Goal: Consume media (video, audio)

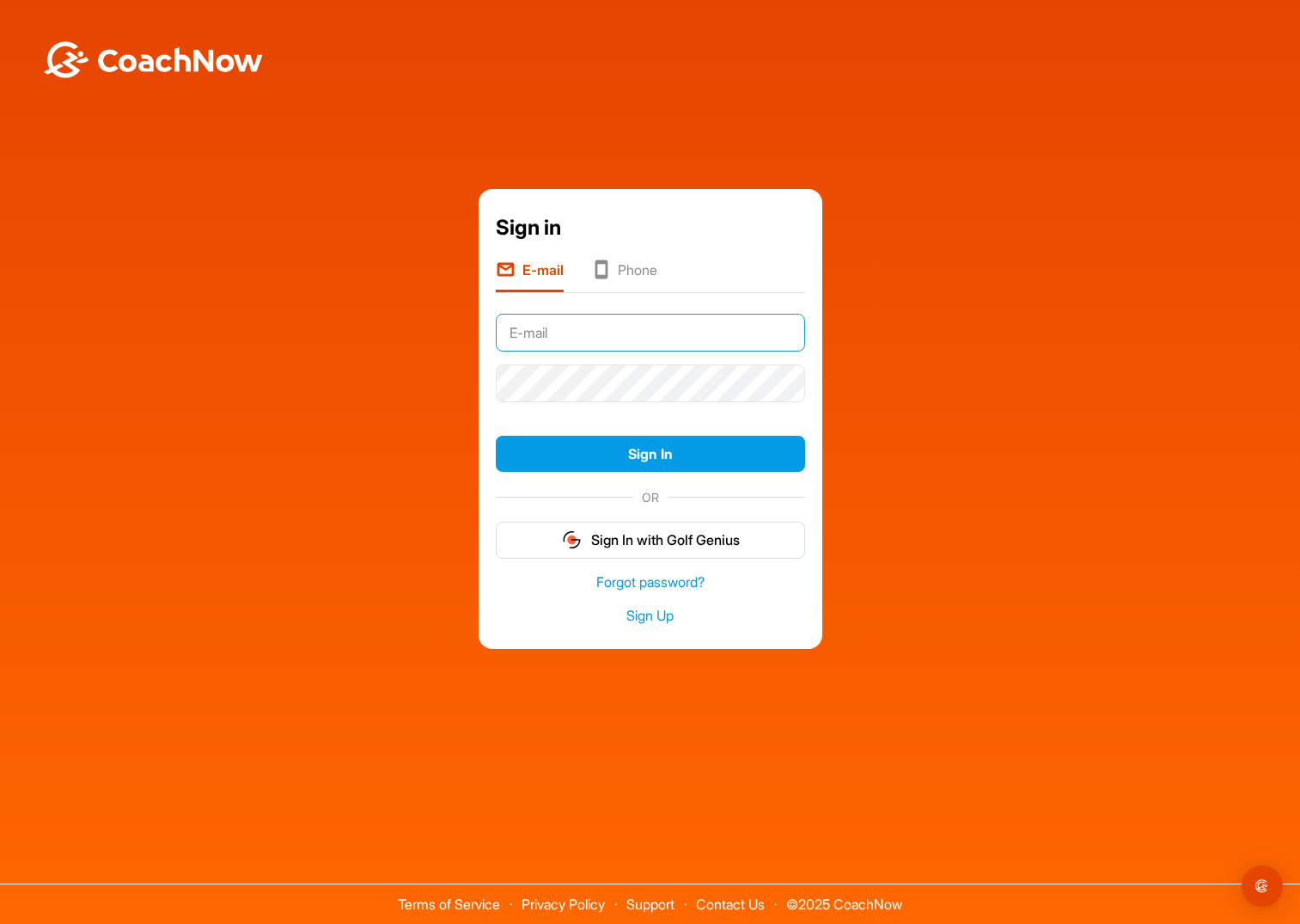
type input "[EMAIL_ADDRESS][DOMAIN_NAME]"
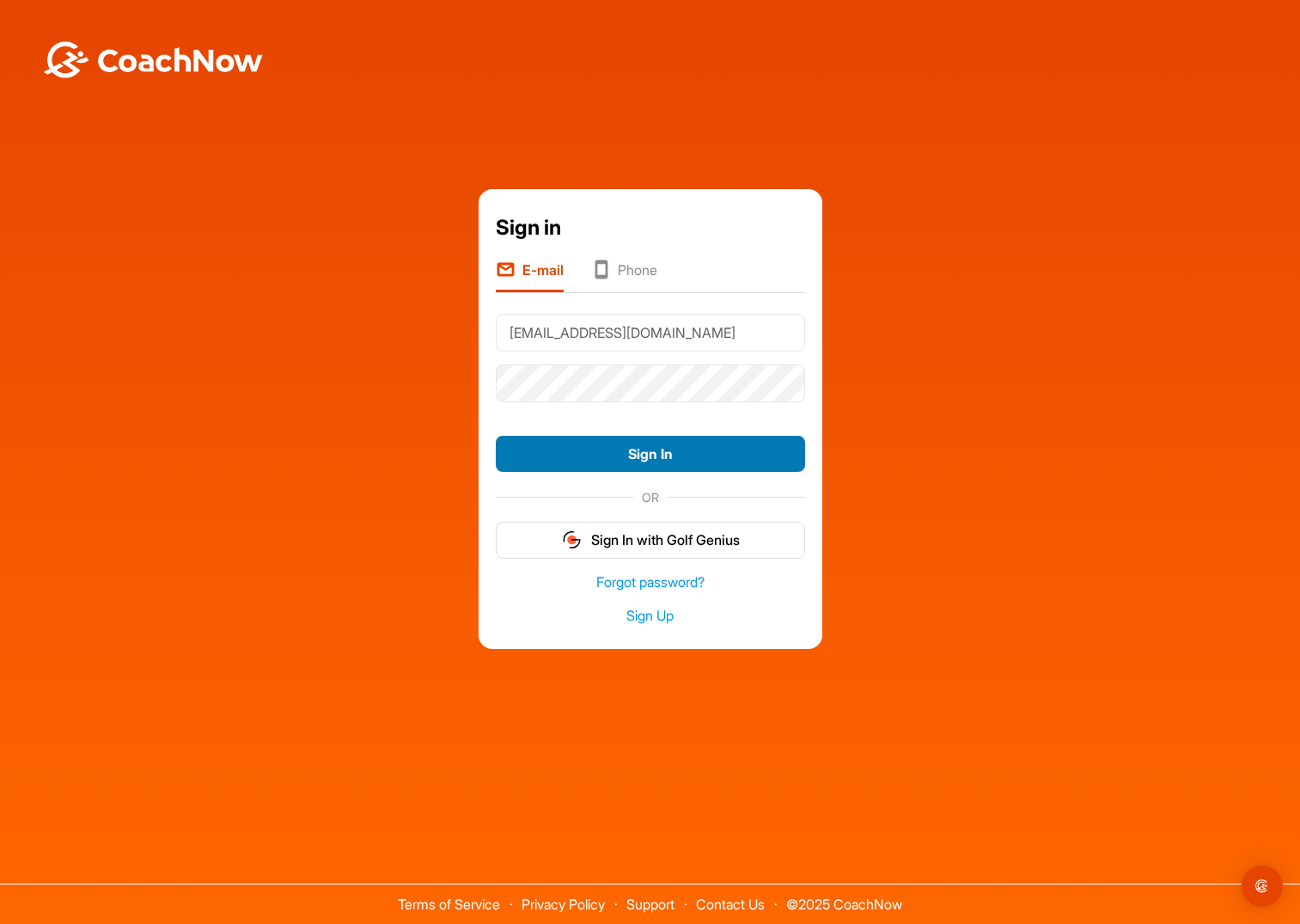
click at [670, 454] on button "Sign In" at bounding box center [650, 454] width 310 height 37
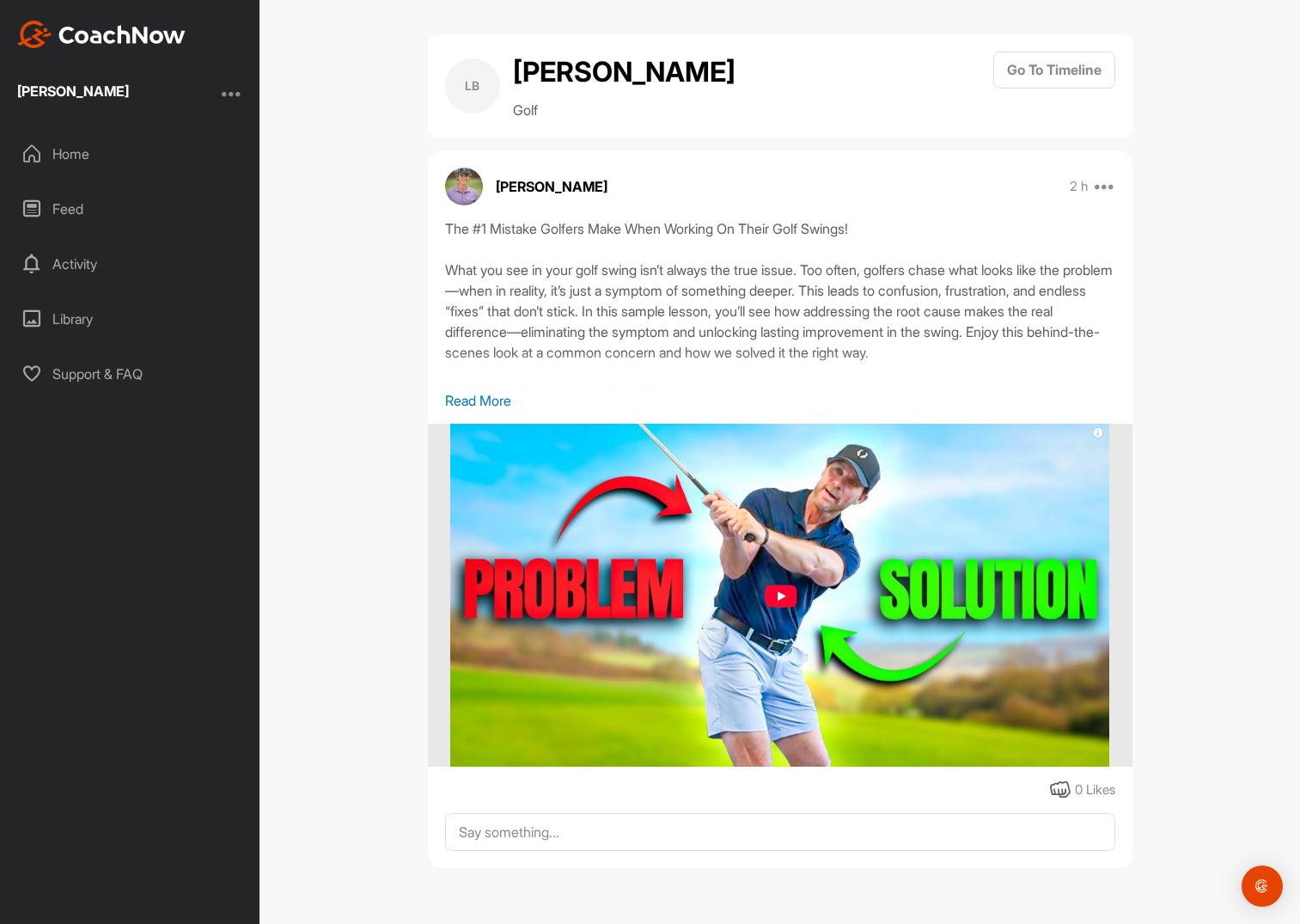
click at [791, 600] on img at bounding box center [780, 595] width 659 height 343
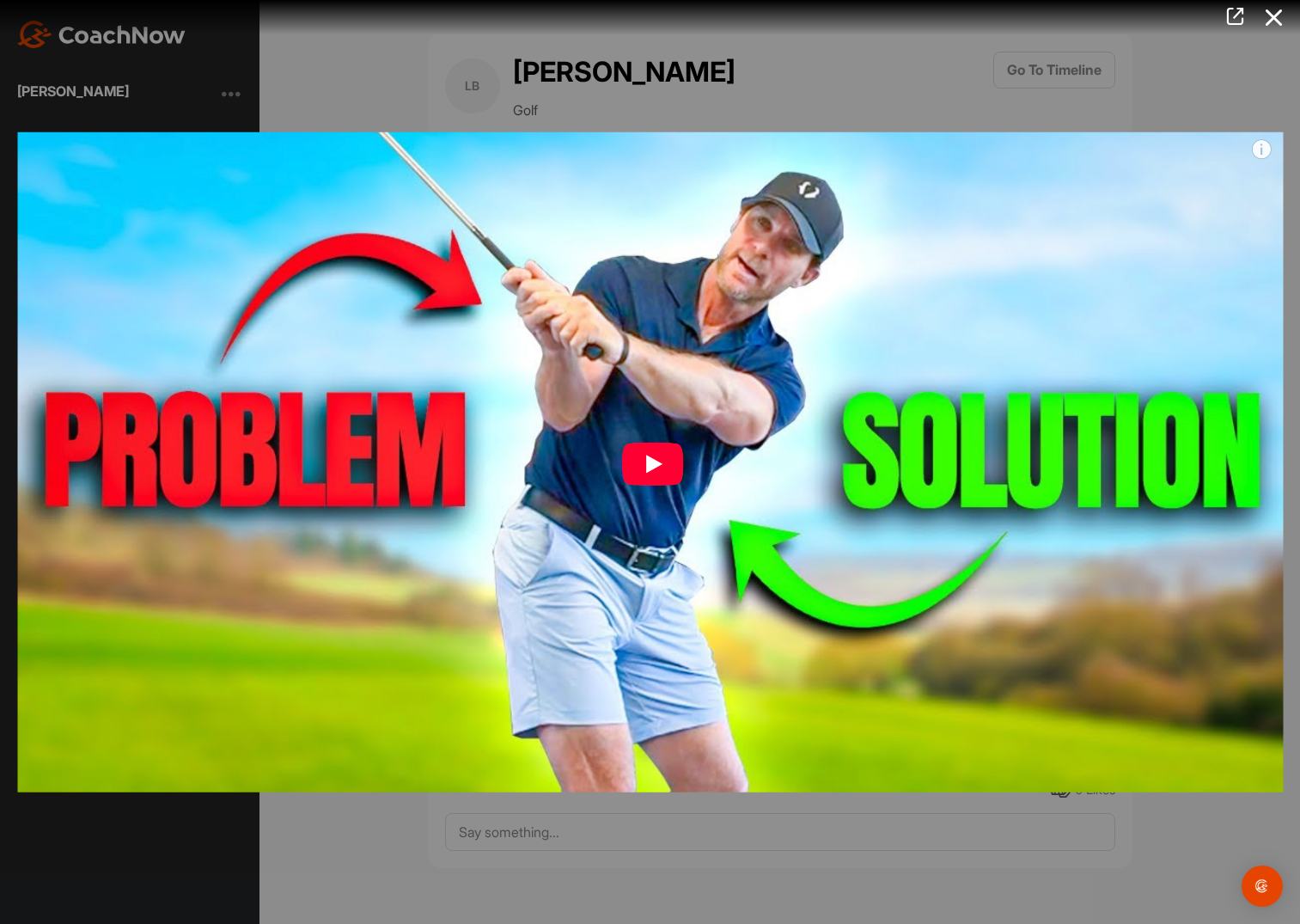
click at [671, 461] on img at bounding box center [650, 462] width 1300 height 695
click at [648, 470] on img at bounding box center [650, 462] width 1300 height 695
click at [650, 468] on img at bounding box center [650, 462] width 1300 height 695
click at [1107, 500] on img at bounding box center [650, 462] width 1300 height 695
click at [1263, 145] on img at bounding box center [650, 462] width 1300 height 695
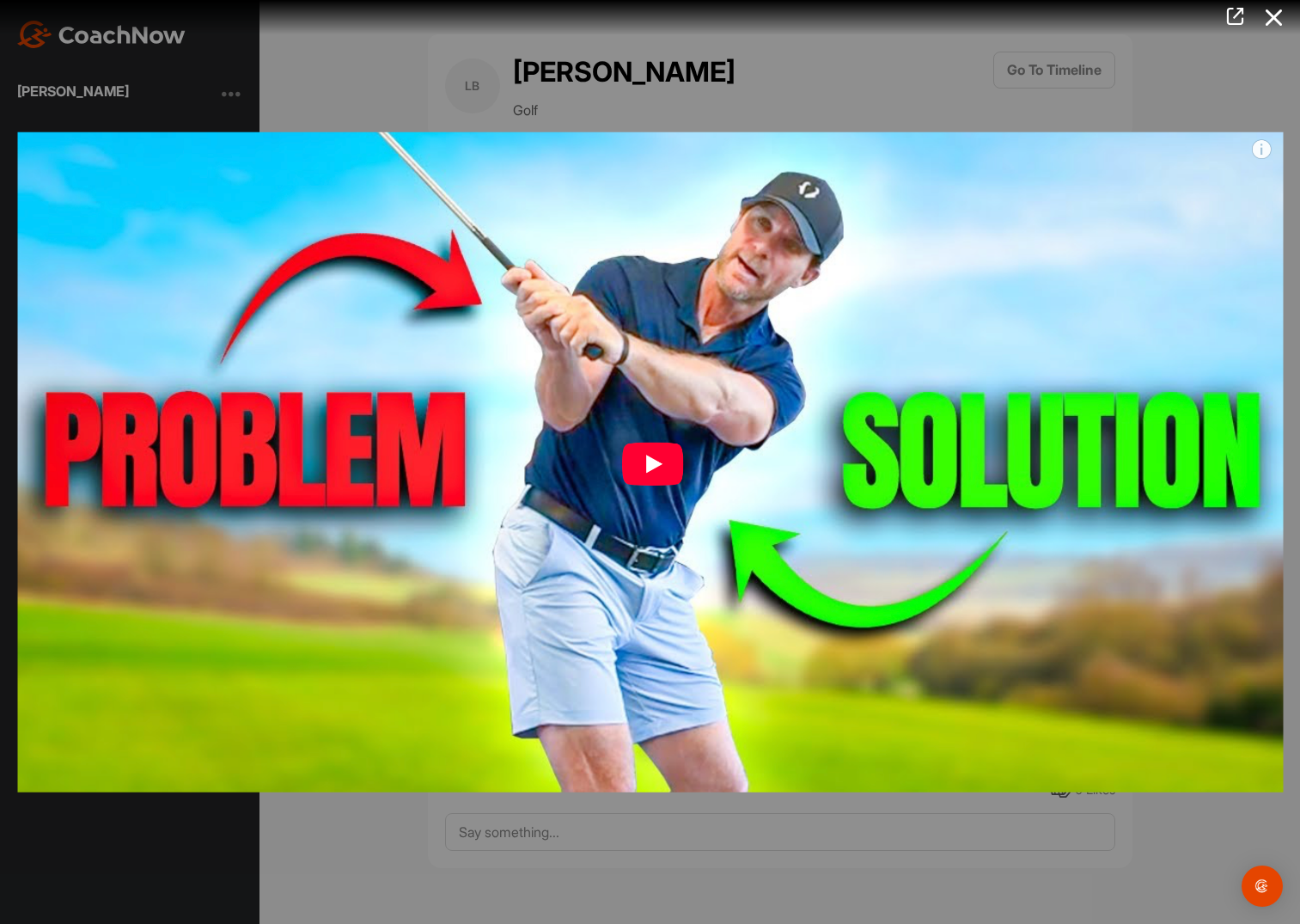
click at [336, 96] on div at bounding box center [650, 462] width 1300 height 924
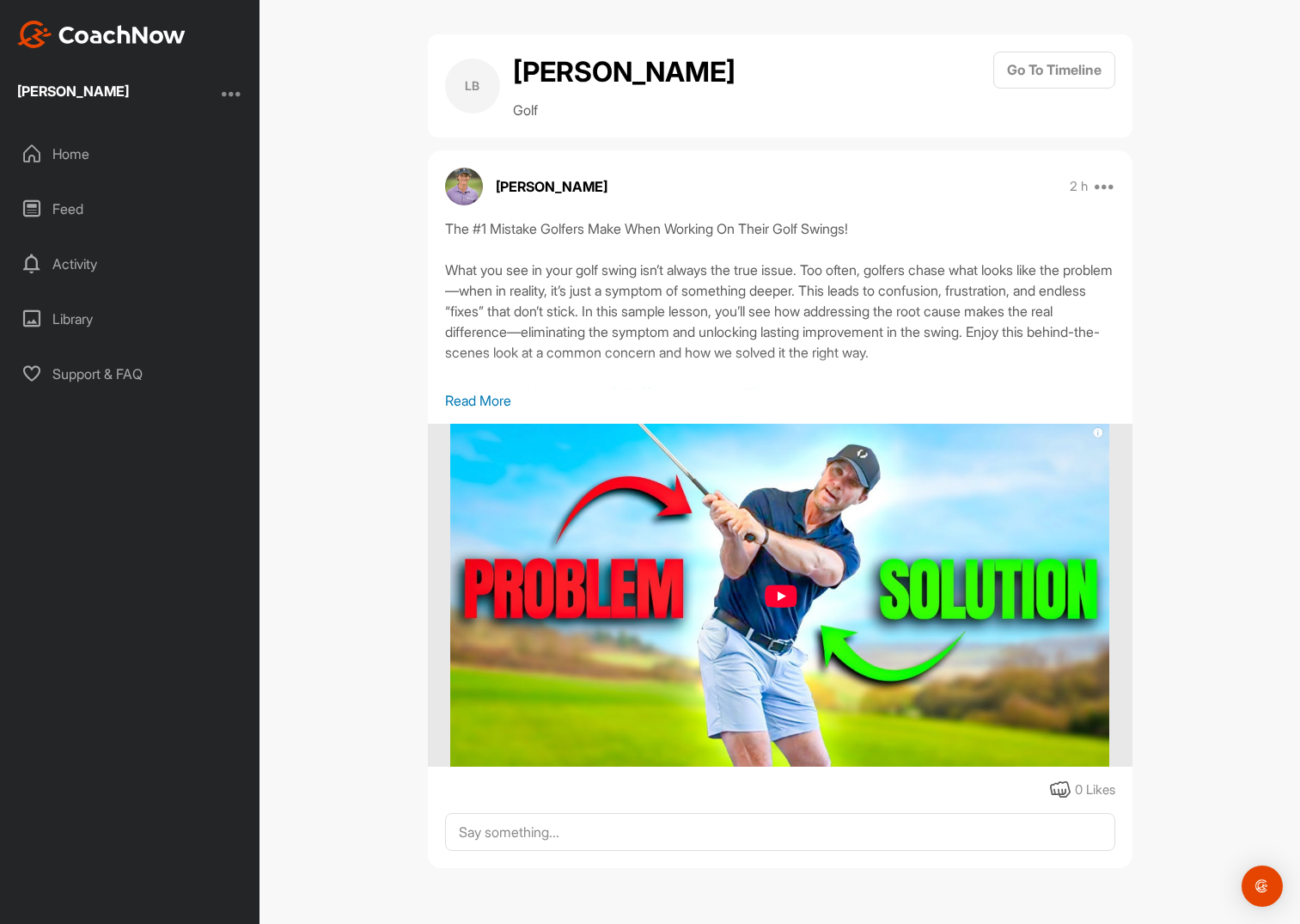
click at [494, 397] on p "Read More" at bounding box center [780, 400] width 670 height 21
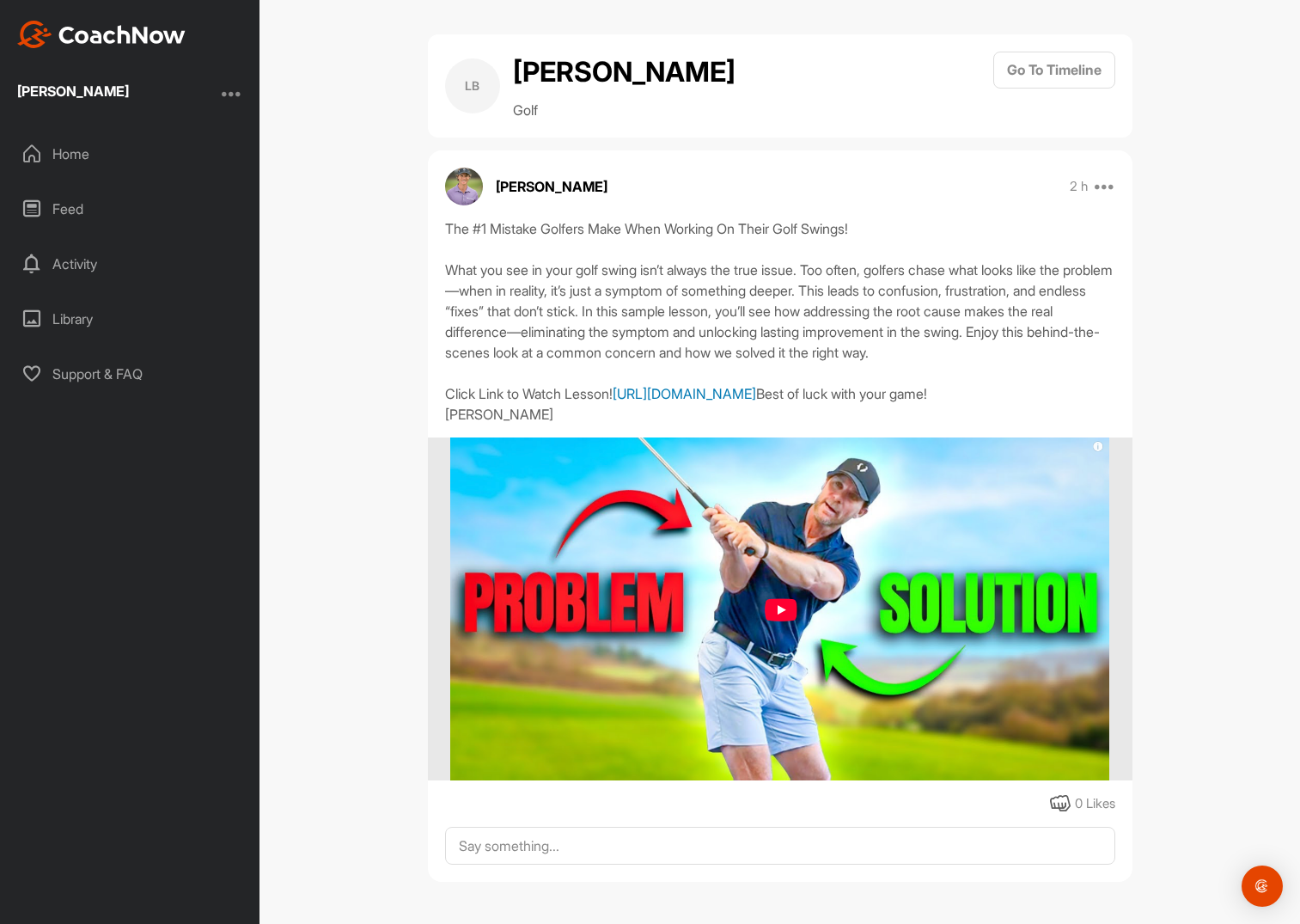
click at [612, 402] on link "https://www.youtube.com/watch?v=ayoG0r7Sups&t=161s" at bounding box center [684, 393] width 143 height 17
